Goal: Transaction & Acquisition: Book appointment/travel/reservation

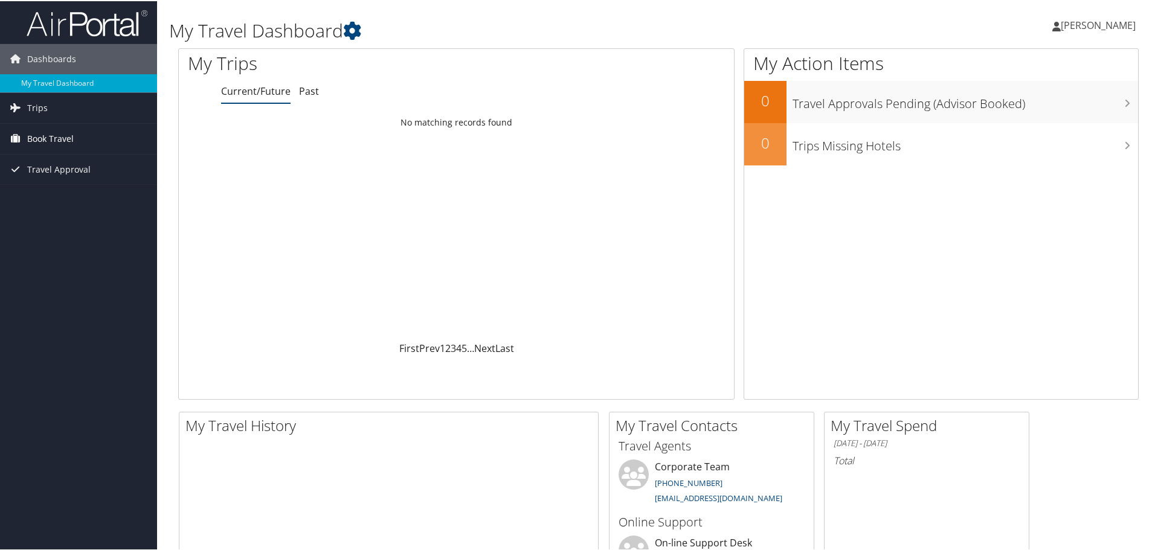
click at [57, 137] on span "Book Travel" at bounding box center [50, 138] width 47 height 30
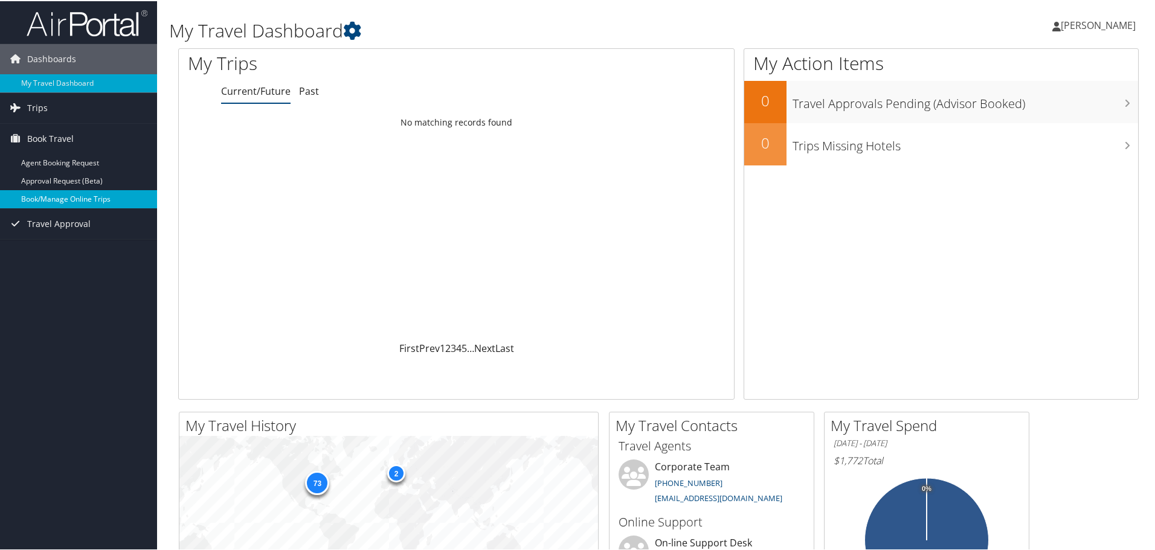
click at [62, 196] on link "Book/Manage Online Trips" at bounding box center [78, 198] width 157 height 18
